Goal: Book appointment/travel/reservation

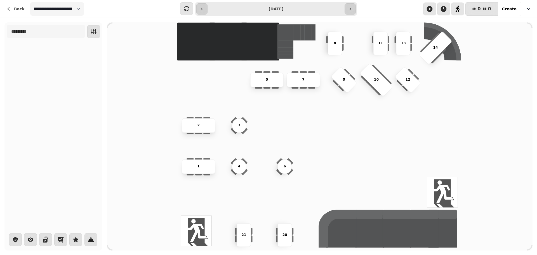
click at [292, 12] on input "**********" at bounding box center [276, 8] width 135 height 9
type input "**********"
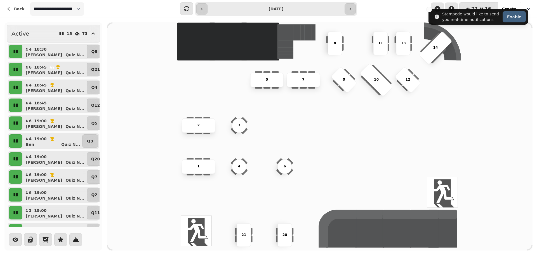
scroll to position [16, 0]
